Goal: Task Accomplishment & Management: Manage account settings

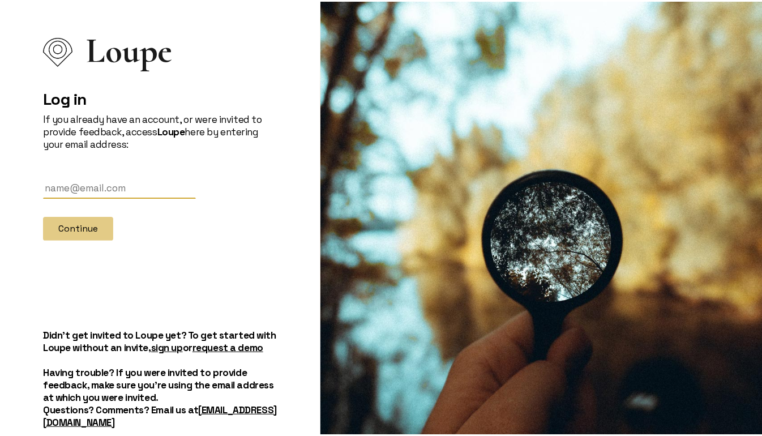
click at [39, 203] on div "Loupe Log in If you already have an account, or were invited to provide feedbac…" at bounding box center [160, 236] width 307 height 472
click at [67, 184] on input "text" at bounding box center [119, 186] width 153 height 21
type input "[PERSON_NAME][EMAIL_ADDRESS][DOMAIN_NAME]"
click at [72, 228] on button "Continue" at bounding box center [78, 227] width 70 height 24
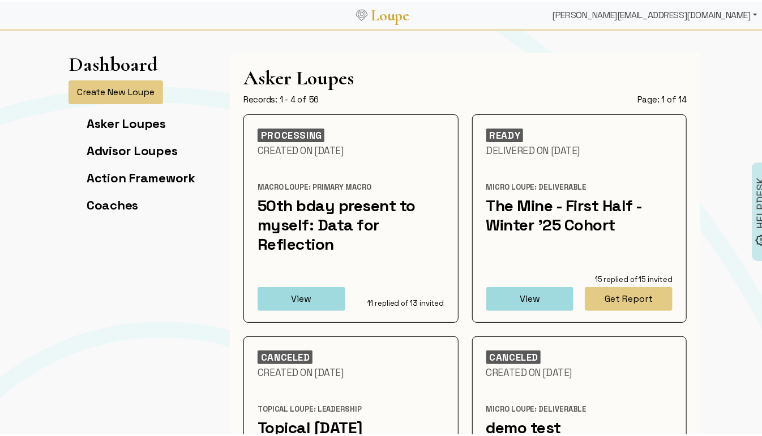
click at [722, 11] on div "[PERSON_NAME][EMAIL_ADDRESS][DOMAIN_NAME]" at bounding box center [655, 13] width 214 height 23
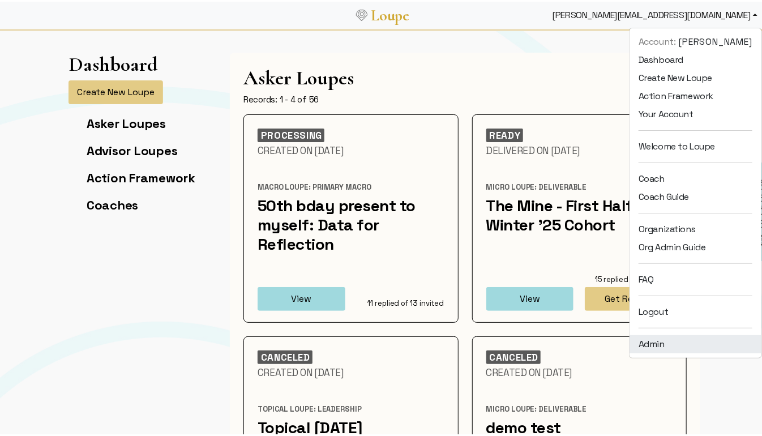
click at [679, 350] on link "Admin" at bounding box center [696, 343] width 132 height 18
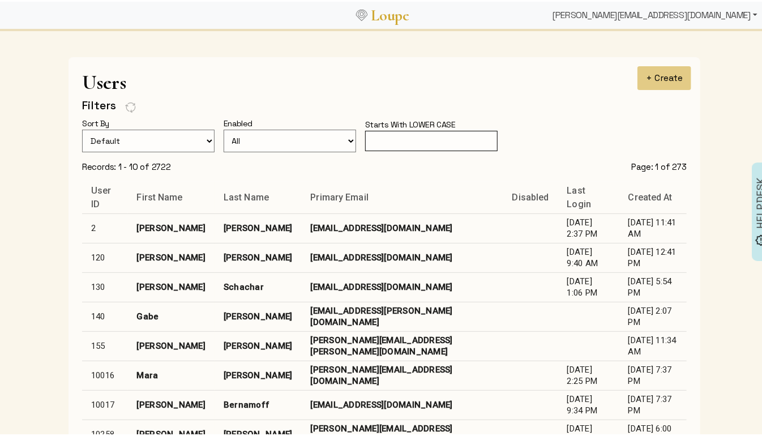
click at [705, 17] on div "[PERSON_NAME][EMAIL_ADDRESS][DOMAIN_NAME]" at bounding box center [655, 13] width 214 height 23
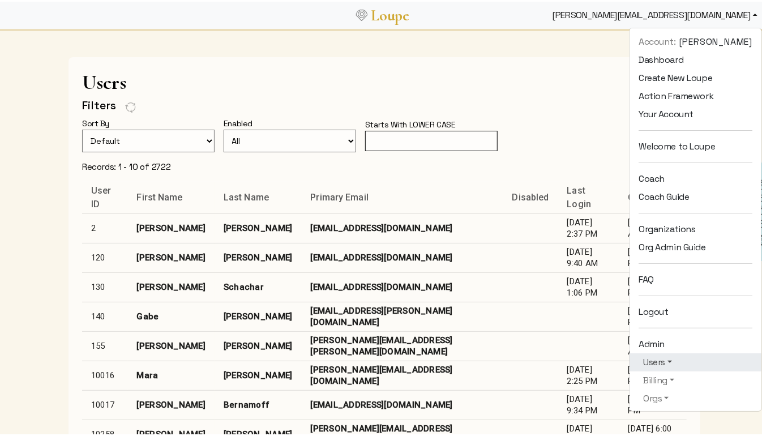
click at [676, 361] on link "Users" at bounding box center [696, 361] width 114 height 14
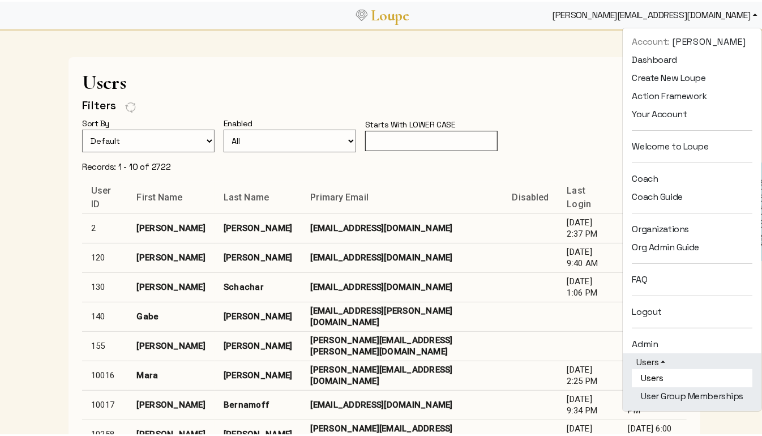
click at [663, 376] on link "Users" at bounding box center [692, 377] width 121 height 18
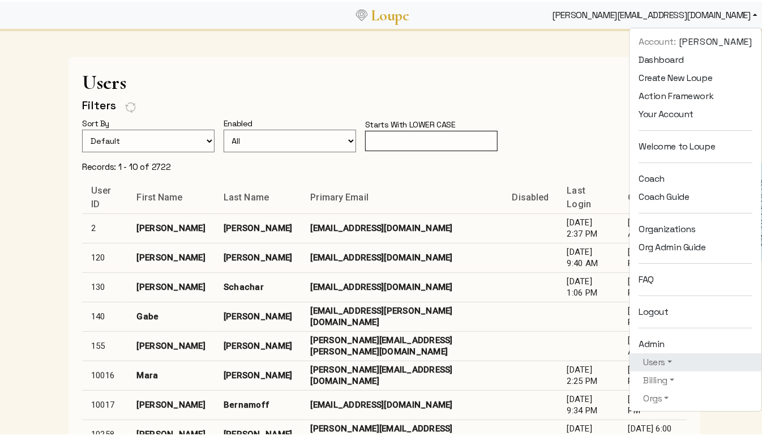
click at [373, 133] on input "text" at bounding box center [431, 139] width 133 height 21
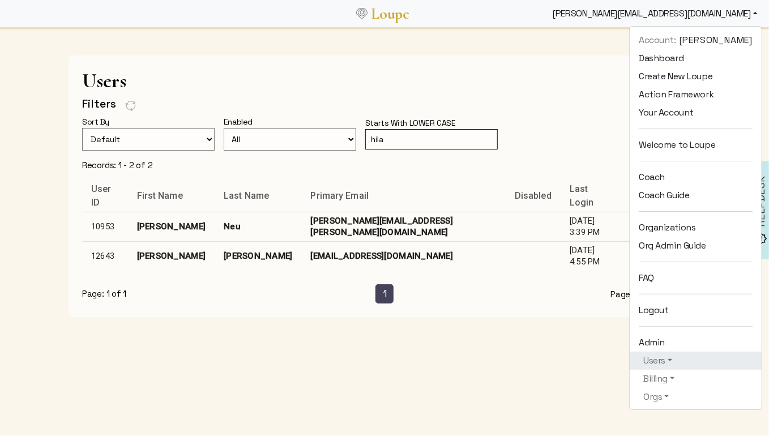
type input "hila"
click at [400, 255] on td "hchumpitazi@mwdoc.com" at bounding box center [404, 255] width 204 height 29
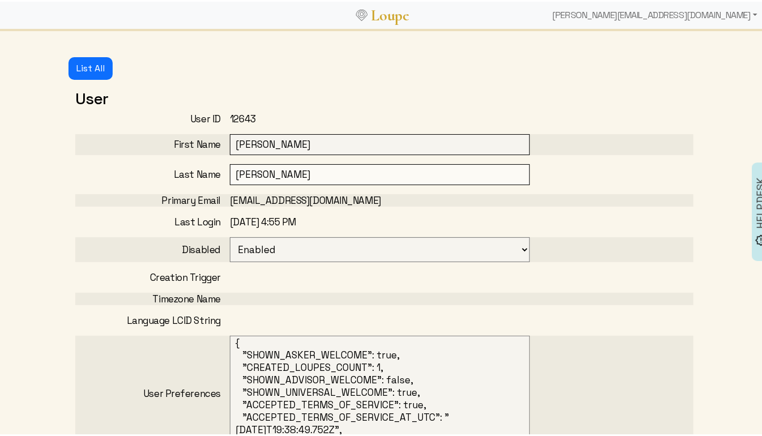
select select
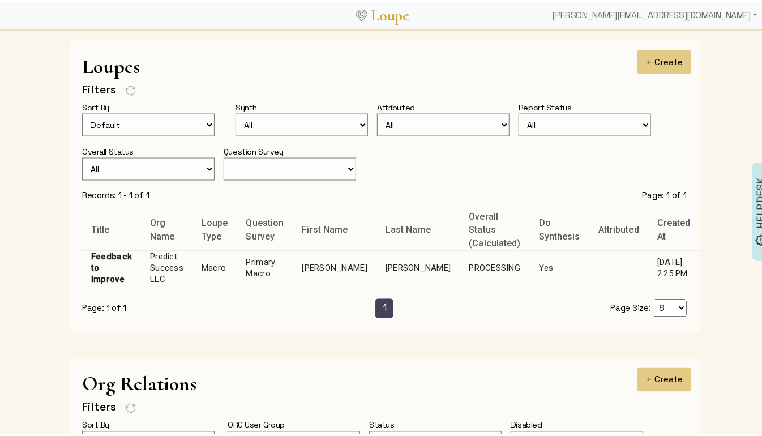
scroll to position [735, 0]
click at [395, 249] on td "Chumpitazi" at bounding box center [418, 266] width 83 height 35
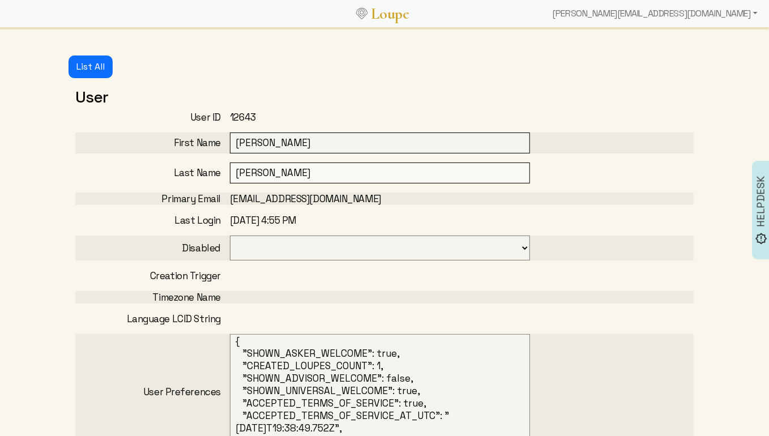
select select "3001"
select select "1: CLOSED"
select select "1: PROCESSING"
select select "4: ADVICE_CLOSED"
select select "4: GENERATED"
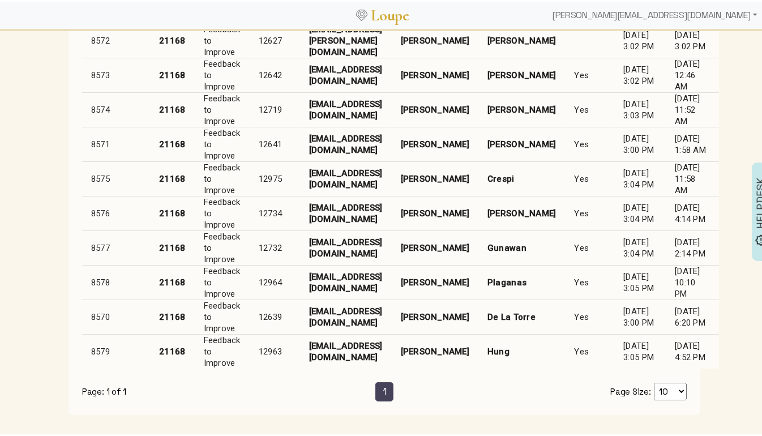
scroll to position [1720, 0]
